Goal: Information Seeking & Learning: Check status

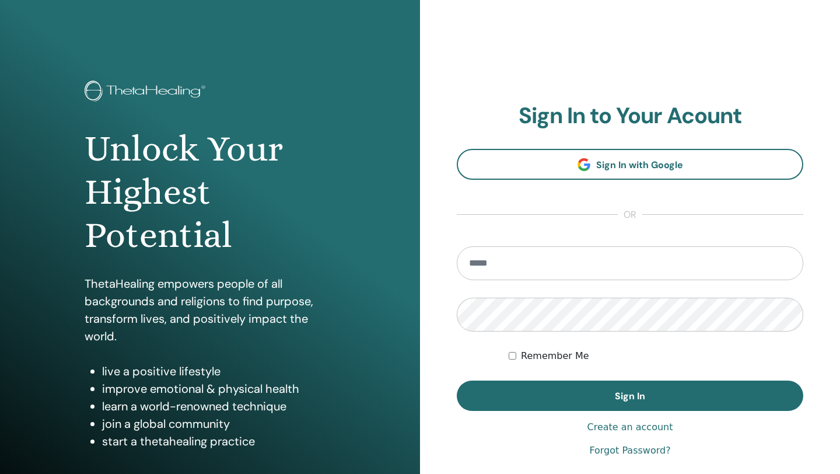
click at [533, 264] on input "email" at bounding box center [630, 263] width 347 height 34
type input "**********"
click at [457, 380] on button "Sign In" at bounding box center [630, 395] width 347 height 30
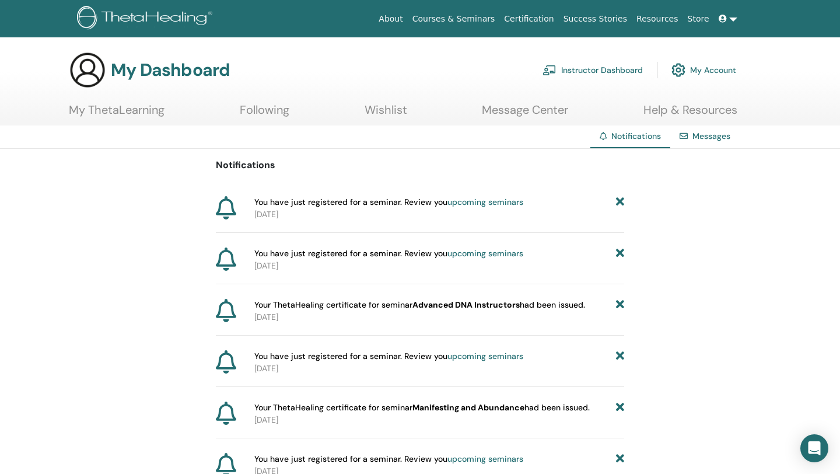
click at [507, 204] on link "upcoming seminars" at bounding box center [486, 202] width 76 height 11
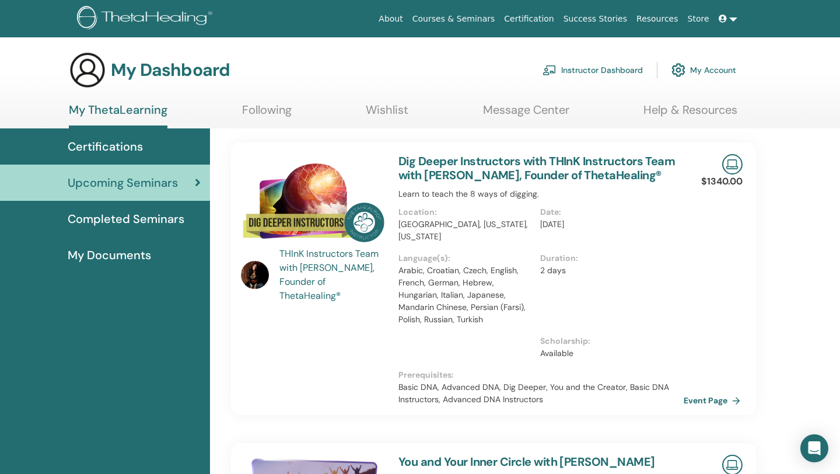
click at [704, 403] on link "Event Page" at bounding box center [714, 401] width 61 height 18
click at [145, 225] on span "Completed Seminars" at bounding box center [126, 219] width 117 height 18
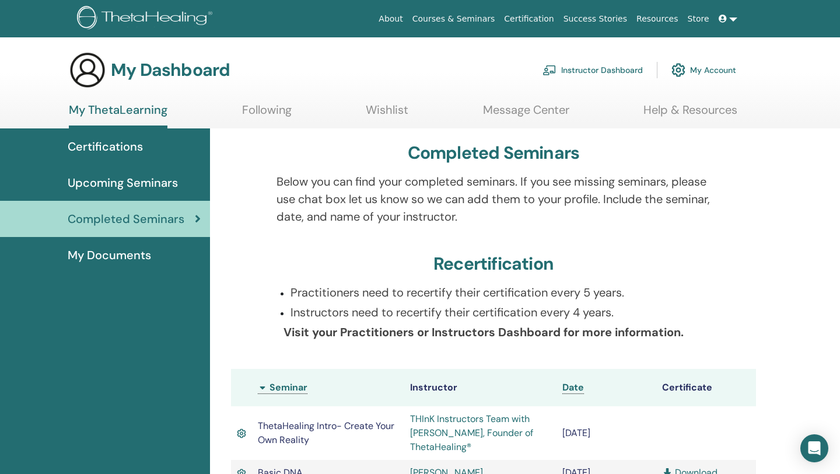
click at [145, 222] on span "Completed Seminars" at bounding box center [126, 219] width 117 height 18
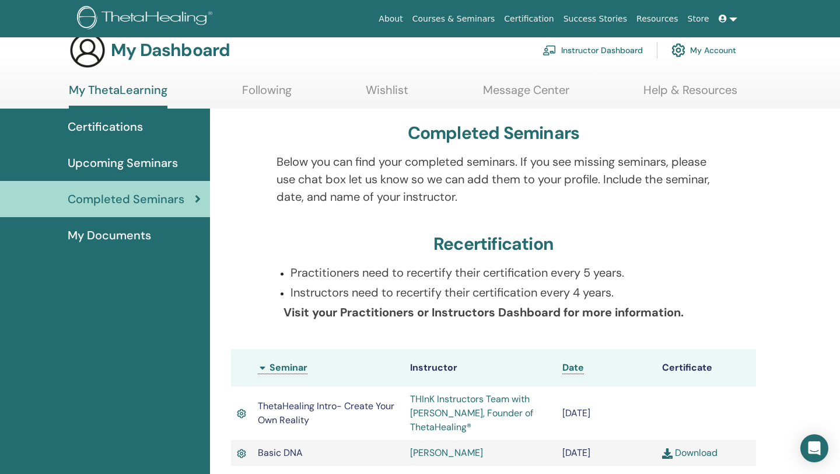
scroll to position [28, 0]
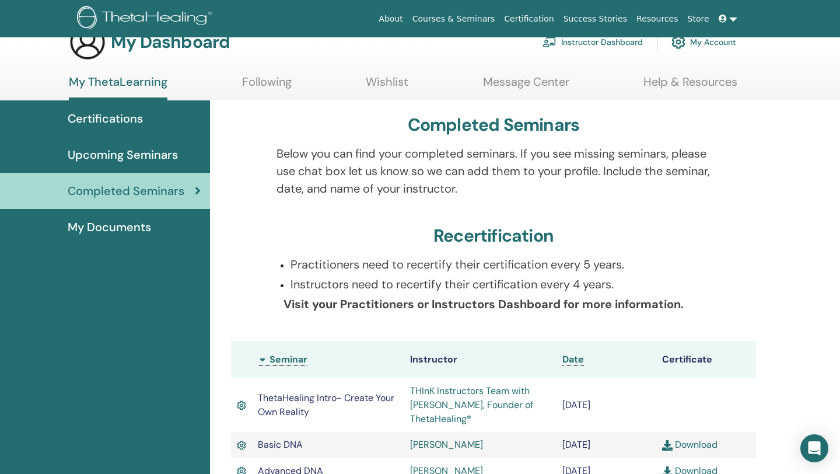
click at [140, 232] on span "My Documents" at bounding box center [109, 227] width 83 height 18
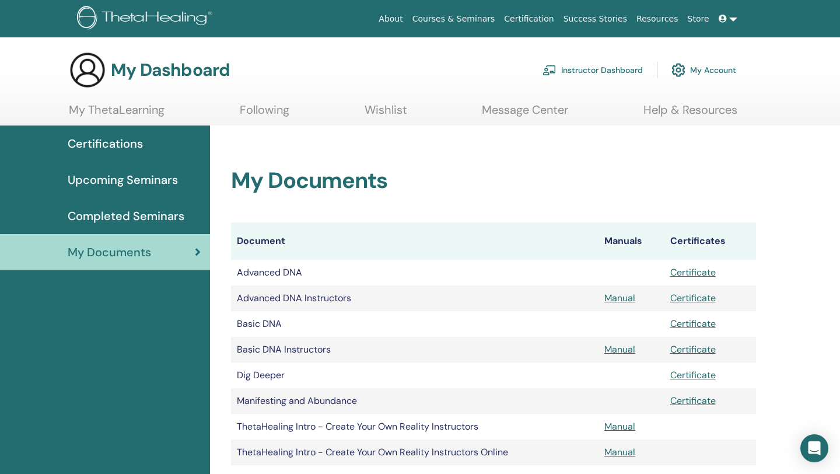
click at [113, 179] on span "Upcoming Seminars" at bounding box center [123, 180] width 110 height 18
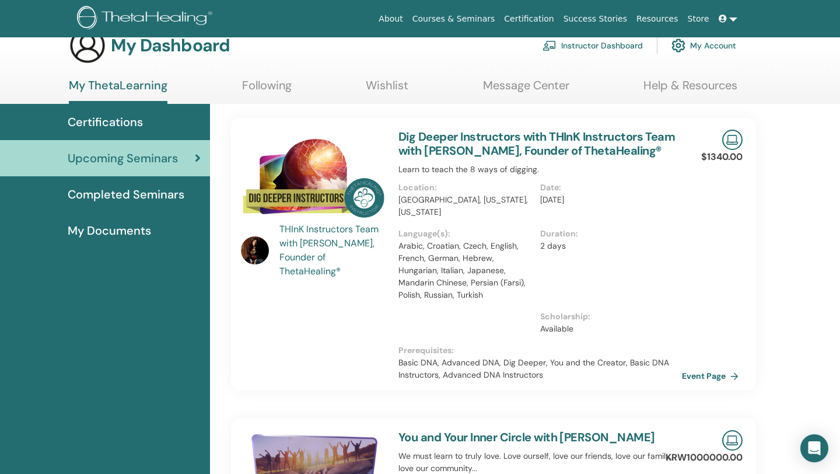
scroll to position [32, 0]
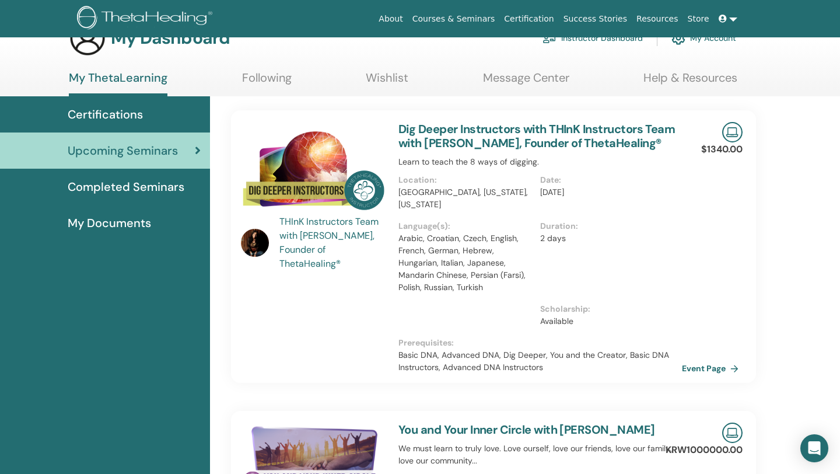
click at [92, 110] on span "Certifications" at bounding box center [105, 115] width 75 height 18
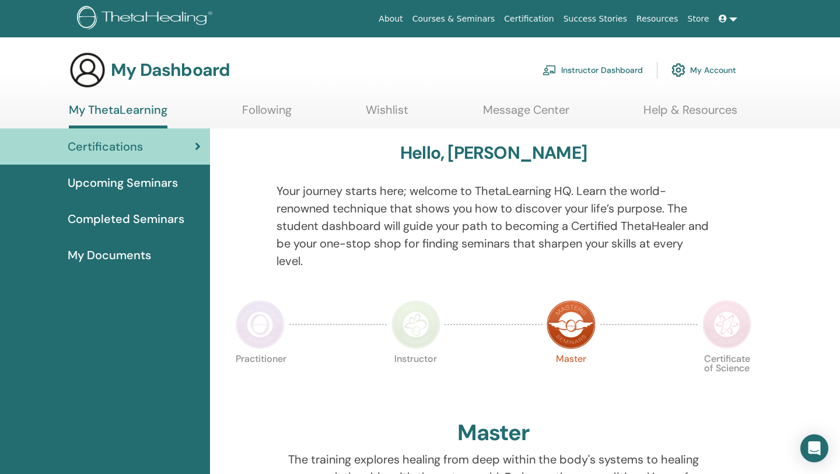
click at [603, 71] on link "Instructor Dashboard" at bounding box center [593, 70] width 100 height 26
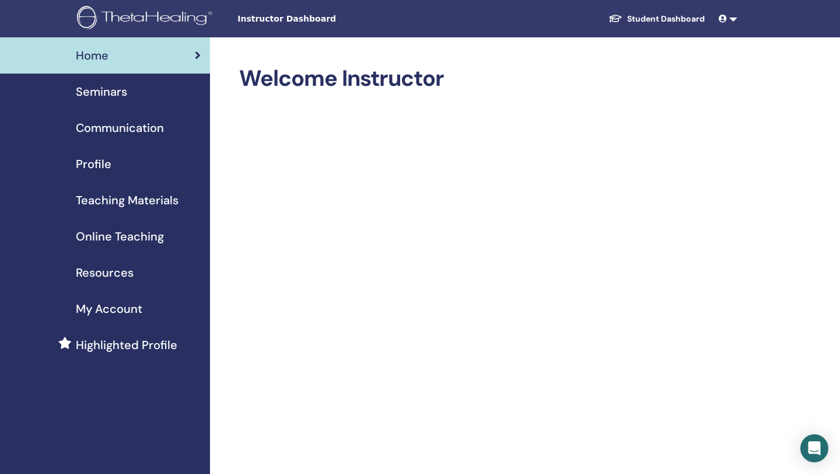
click at [96, 159] on span "Profile" at bounding box center [94, 164] width 36 height 18
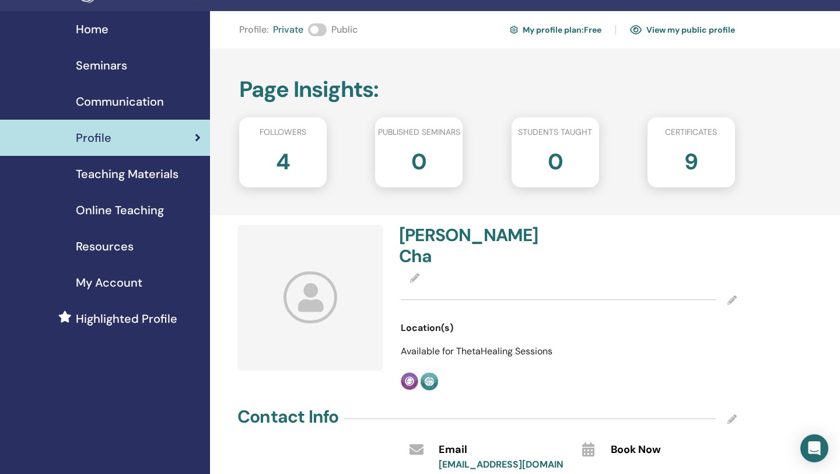
scroll to position [24, 0]
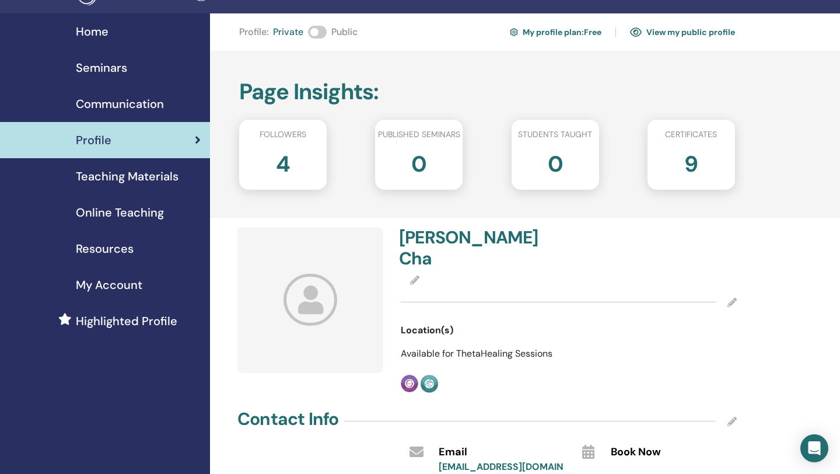
click at [127, 105] on span "Communication" at bounding box center [120, 104] width 88 height 18
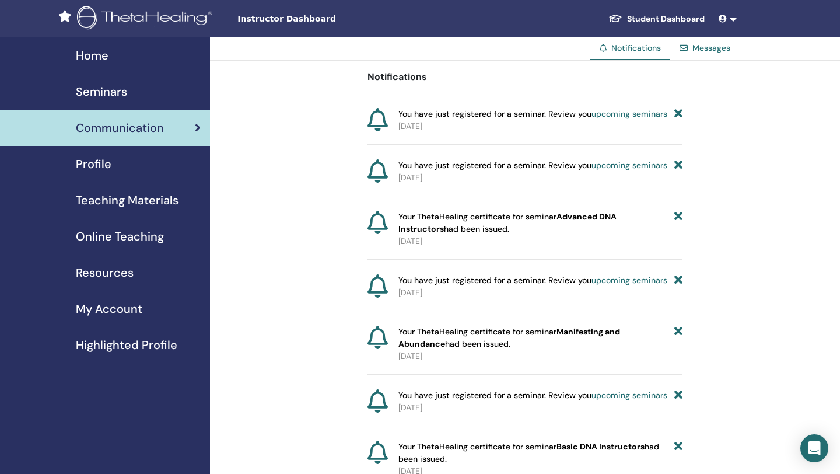
click at [114, 92] on span "Seminars" at bounding box center [101, 92] width 51 height 18
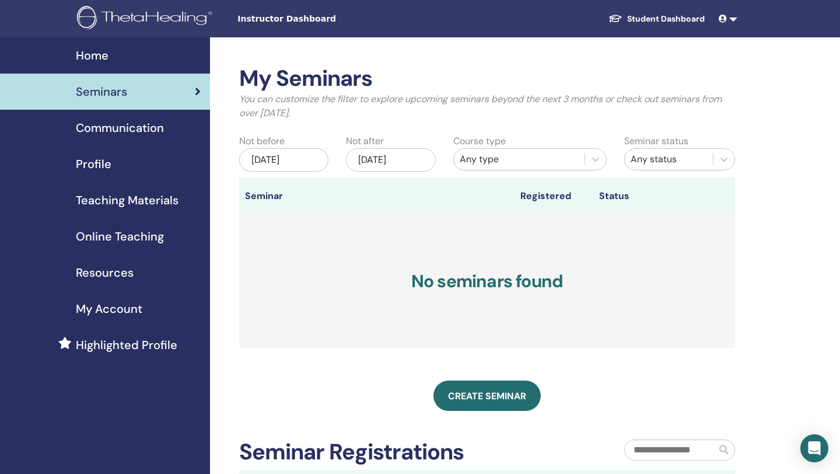
click at [139, 130] on span "Communication" at bounding box center [120, 128] width 88 height 18
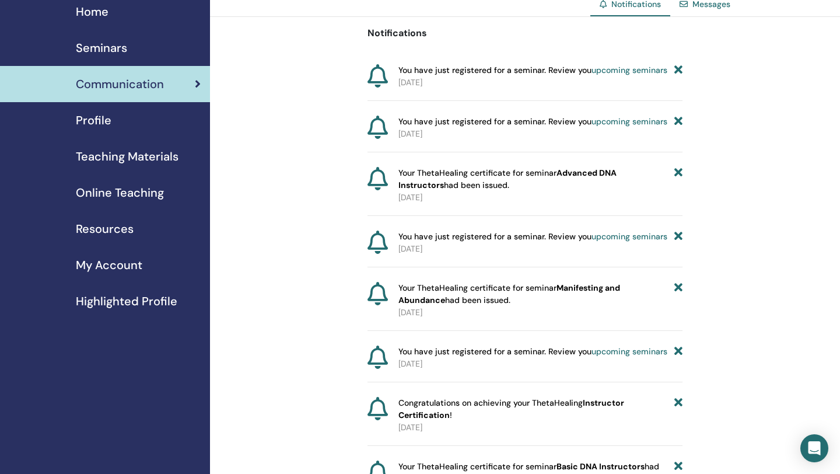
scroll to position [45, 0]
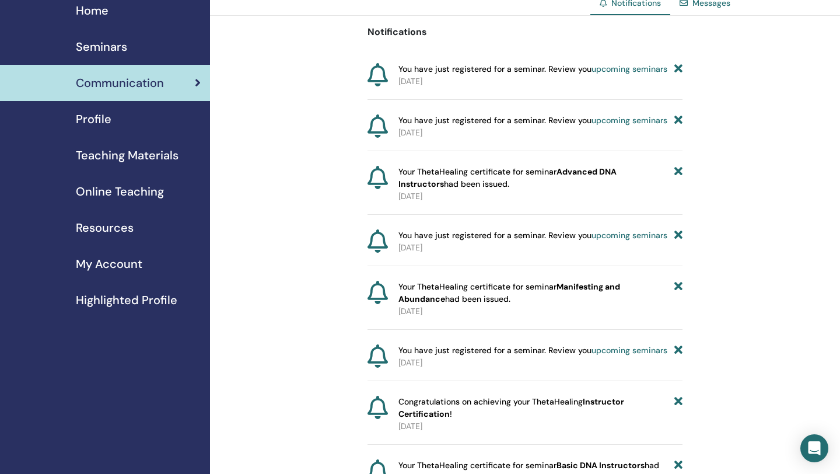
click at [630, 238] on link "upcoming seminars" at bounding box center [630, 235] width 76 height 11
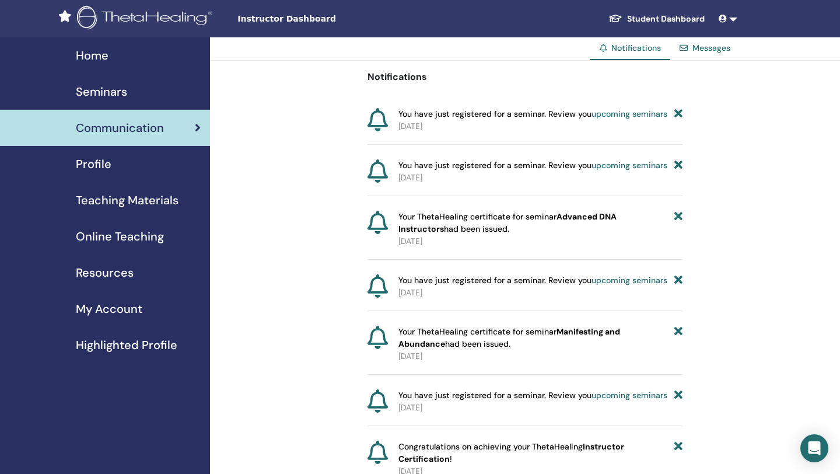
click at [650, 21] on link "Student Dashboard" at bounding box center [656, 19] width 115 height 22
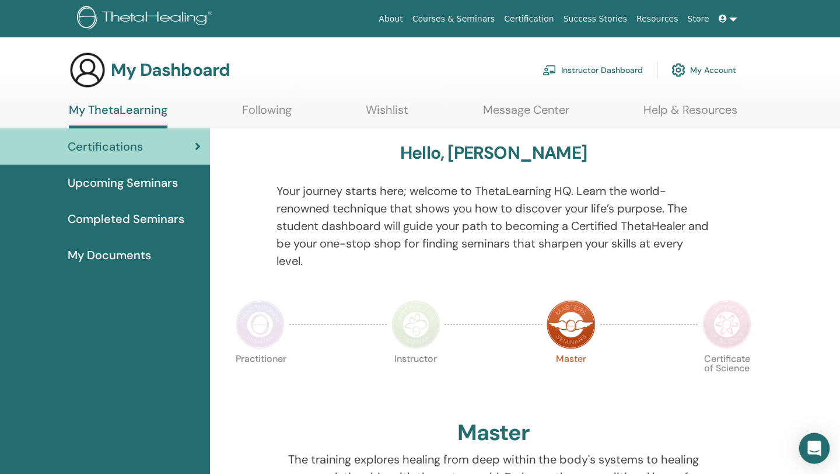
click at [810, 442] on icon "Open Intercom Messenger" at bounding box center [814, 448] width 15 height 15
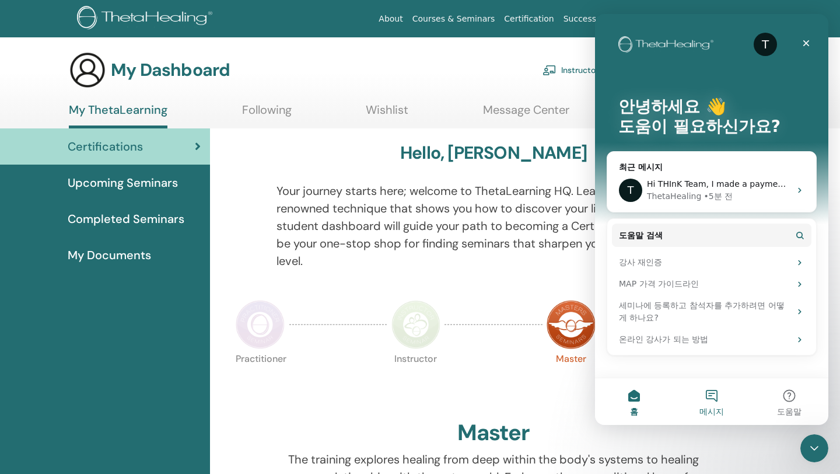
click at [719, 407] on span "메시지" at bounding box center [712, 411] width 25 height 8
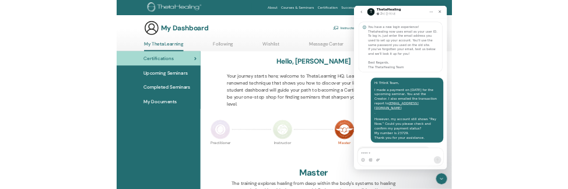
scroll to position [358, 0]
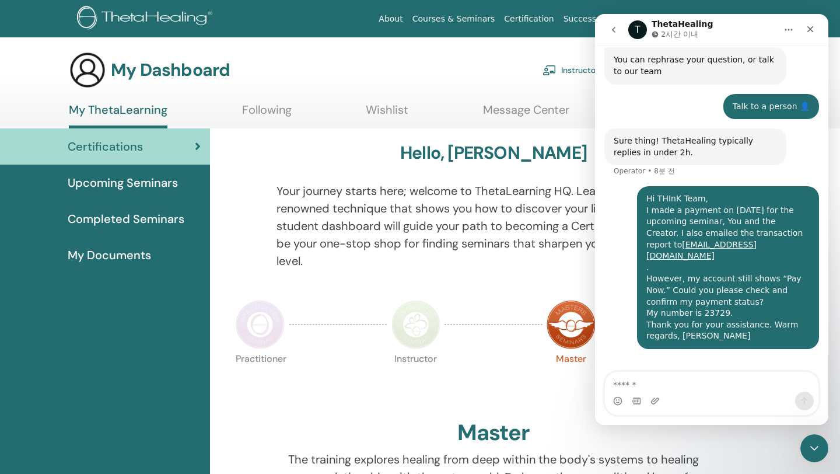
click at [640, 333] on div "Hi THInK Team, I made a payment on [DATE] for the upcoming seminar, You and the…" at bounding box center [712, 274] width 215 height 177
click at [789, 34] on icon "홈" at bounding box center [788, 29] width 9 height 9
click at [789, 31] on icon "홈" at bounding box center [788, 29] width 9 height 9
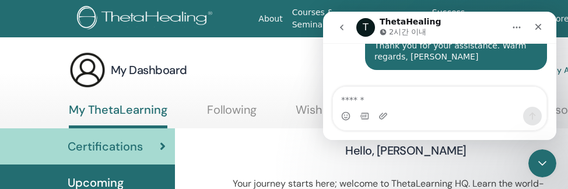
scroll to position [640, 0]
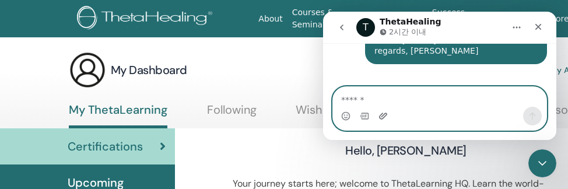
click at [383, 118] on icon "첨부 파일 업로드" at bounding box center [383, 116] width 8 height 6
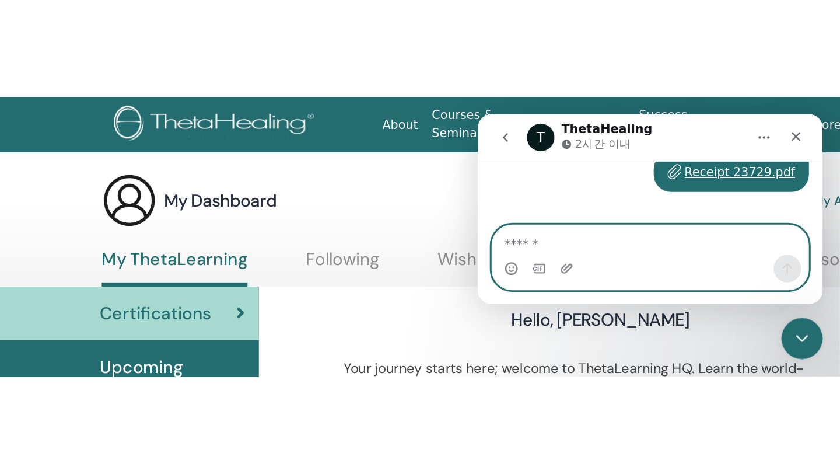
scroll to position [386, 0]
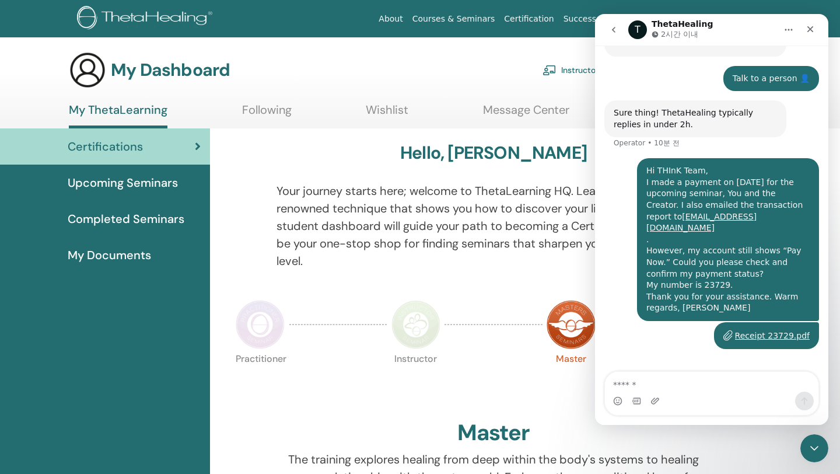
click at [769, 330] on div "Receipt 23729.pdf" at bounding box center [772, 336] width 75 height 12
